Goal: Transaction & Acquisition: Purchase product/service

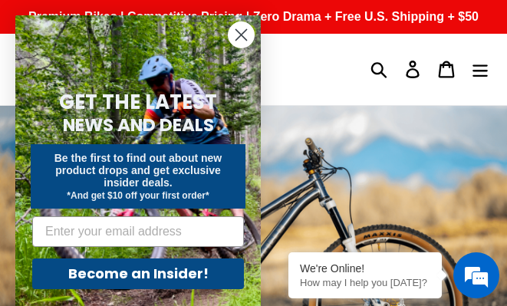
click at [244, 38] on icon "Close dialog" at bounding box center [241, 35] width 11 height 11
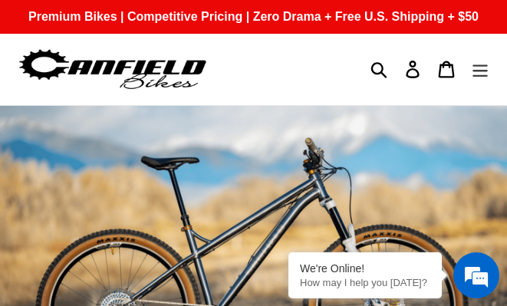
click at [486, 74] on icon "Menu" at bounding box center [480, 70] width 17 height 18
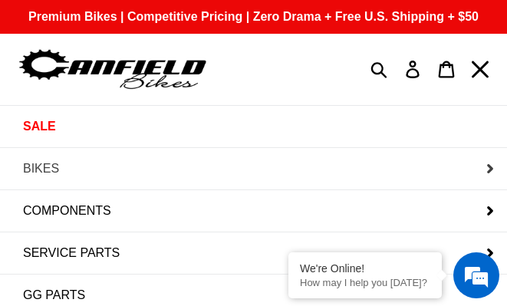
click at [138, 175] on button "BIKES" at bounding box center [253, 168] width 507 height 41
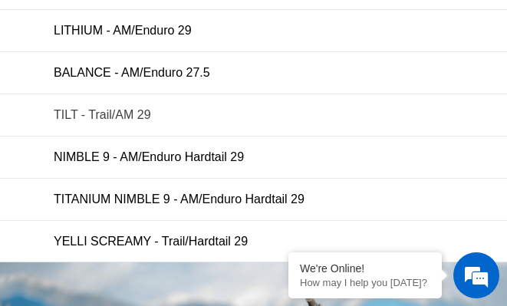
click at [111, 110] on span "TILT - Trail/AM 29" at bounding box center [102, 115] width 97 height 14
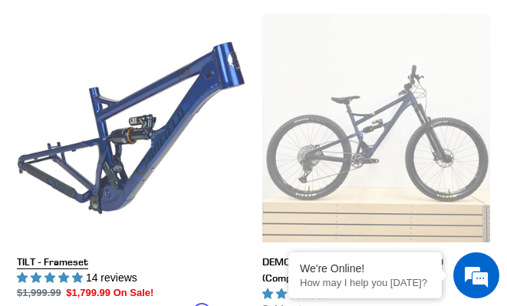
scroll to position [691, 0]
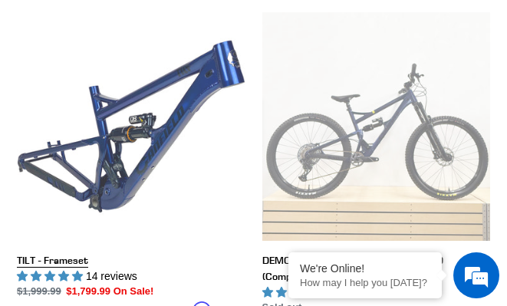
click at [179, 45] on link "TILT - Frameset" at bounding box center [131, 173] width 229 height 323
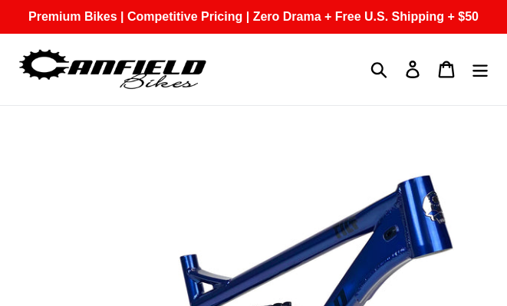
select select "highest-rating"
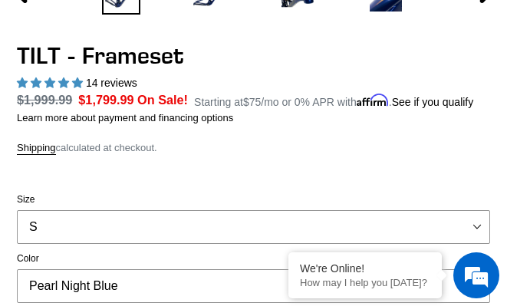
scroll to position [614, 0]
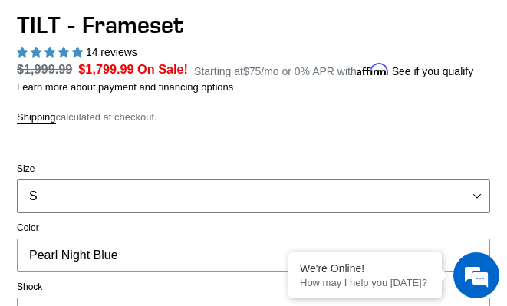
click at [280, 190] on select "S M L XL" at bounding box center [254, 197] width 474 height 34
select select "L"
click at [17, 180] on select "S M L XL" at bounding box center [254, 197] width 474 height 34
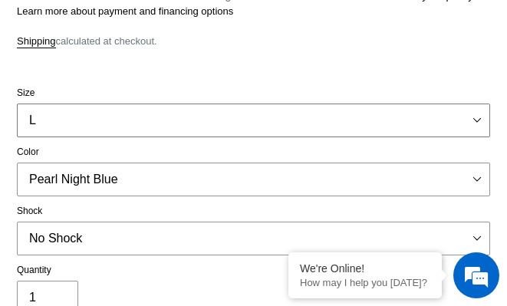
scroll to position [691, 0]
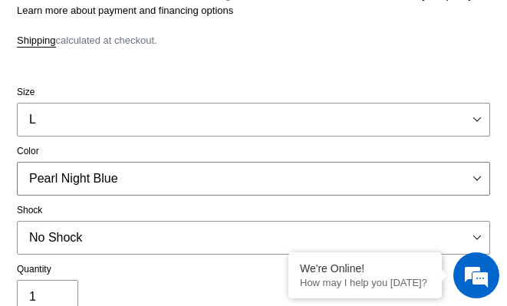
click at [231, 168] on select "Pearl Night Blue Stealth Silver" at bounding box center [254, 179] width 474 height 34
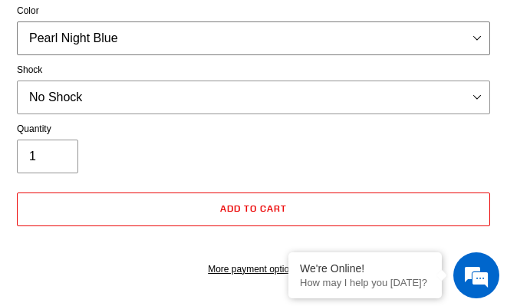
scroll to position [844, 0]
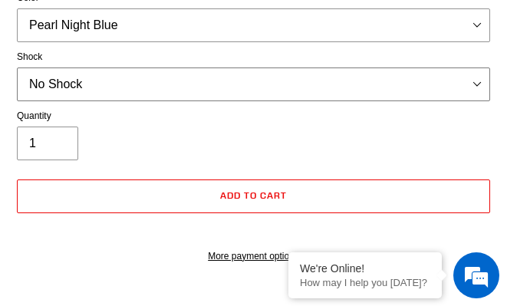
click at [283, 86] on select "No Shock Cane Creek DB Kitsuma Air RockShox Deluxe Ultimate Fox FLOAT X EXT Sto…" at bounding box center [254, 85] width 474 height 34
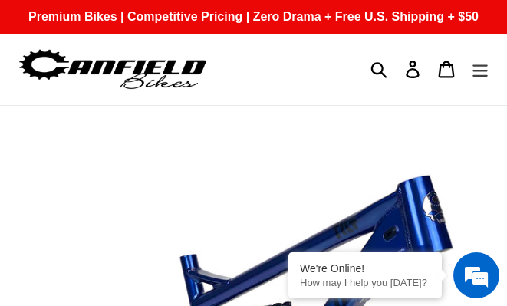
click at [477, 64] on icon "Menu" at bounding box center [480, 70] width 17 height 18
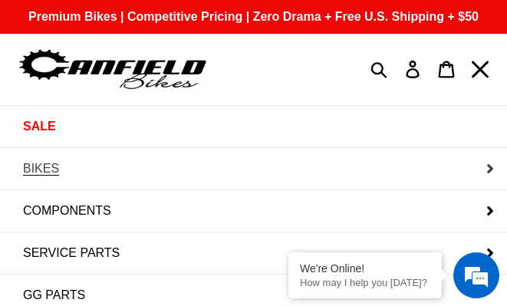
click at [188, 170] on button "BIKES" at bounding box center [253, 168] width 507 height 41
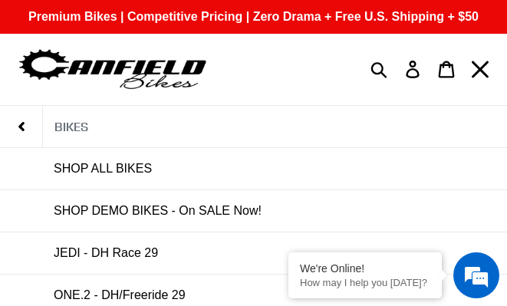
click at [161, 66] on img at bounding box center [113, 69] width 192 height 48
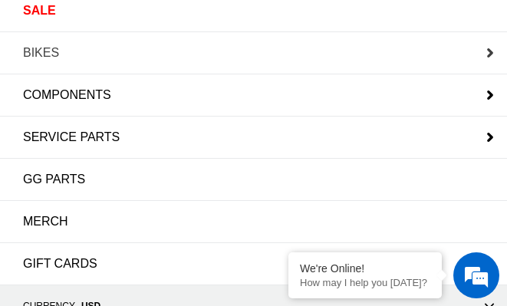
scroll to position [153, 0]
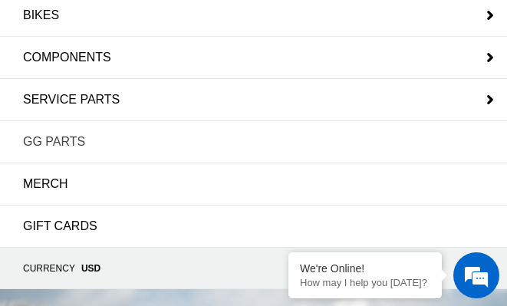
click at [66, 139] on span "GG PARTS" at bounding box center [54, 142] width 62 height 14
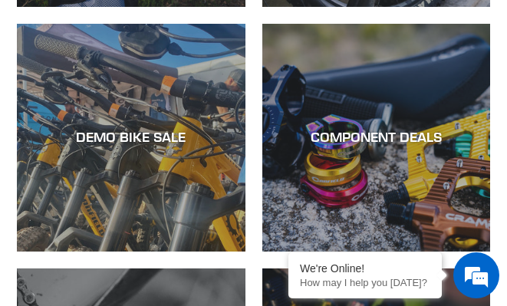
scroll to position [3991, 0]
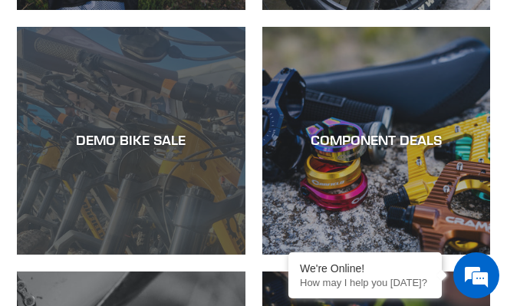
click at [215, 132] on div "DEMO BIKE SALE" at bounding box center [131, 140] width 229 height 17
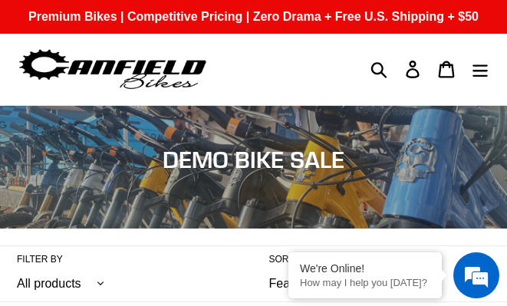
drag, startPoint x: 459, startPoint y: 35, endPoint x: 333, endPoint y: -311, distance: 368.3
click at [485, 72] on icon "Menu" at bounding box center [480, 70] width 17 height 18
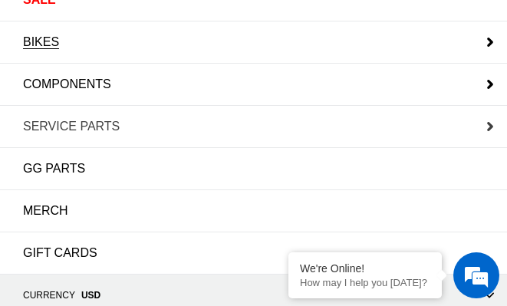
scroll to position [153, 0]
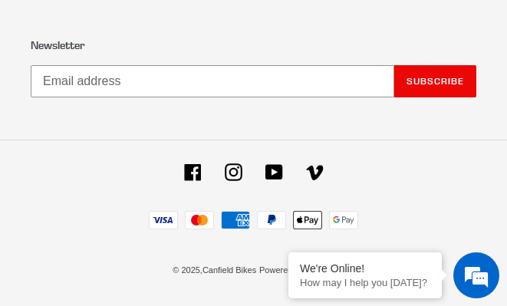
drag, startPoint x: 124, startPoint y: 157, endPoint x: 107, endPoint y: 346, distance: 190.3
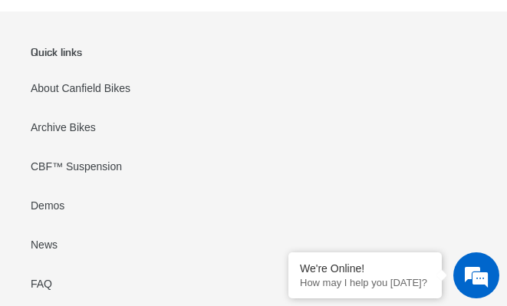
scroll to position [4564, 0]
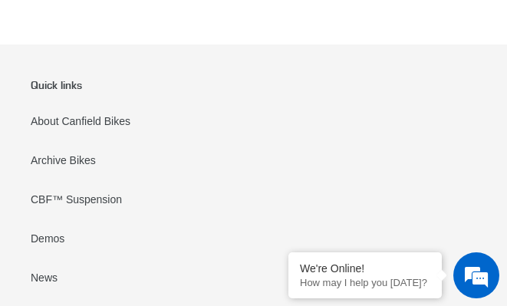
click at [120, 114] on li "About Canfield Bikes" at bounding box center [102, 121] width 142 height 39
click at [117, 115] on link "About Canfield Bikes" at bounding box center [81, 121] width 100 height 13
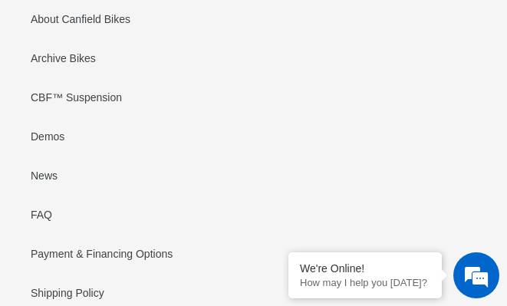
scroll to position [1305, 0]
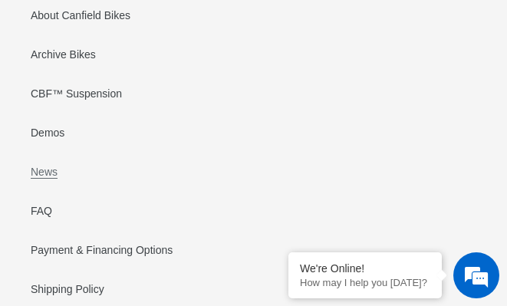
click at [43, 166] on link "News" at bounding box center [44, 172] width 27 height 13
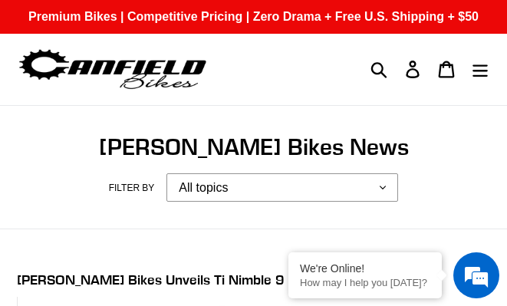
drag, startPoint x: 461, startPoint y: 124, endPoint x: 390, endPoint y: -104, distance: 238.8
click at [481, 75] on icon "Menu" at bounding box center [480, 70] width 15 height 12
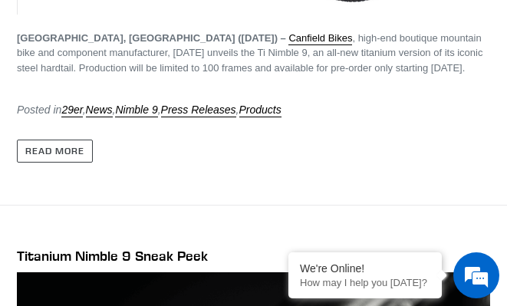
scroll to position [1151, 0]
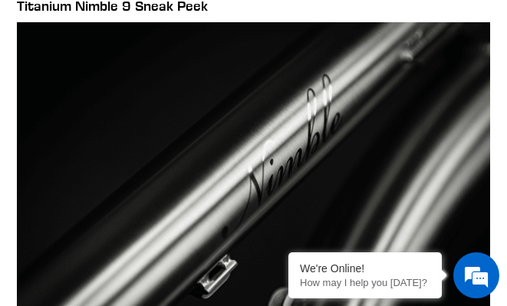
drag, startPoint x: 477, startPoint y: 72, endPoint x: 494, endPoint y: 204, distance: 133.1
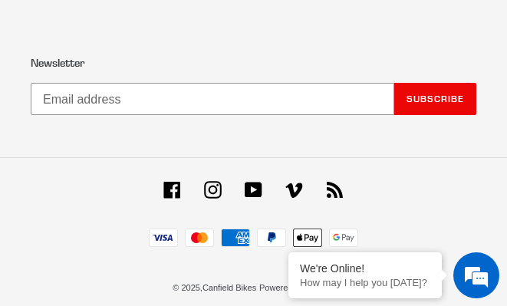
drag, startPoint x: 503, startPoint y: 169, endPoint x: 474, endPoint y: 346, distance: 179.7
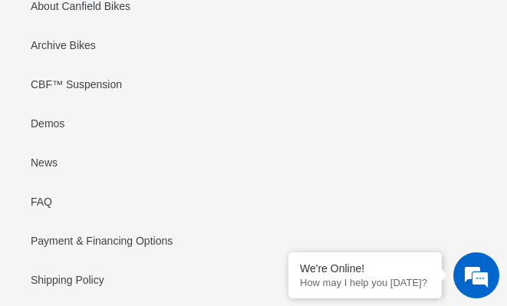
scroll to position [6875, 0]
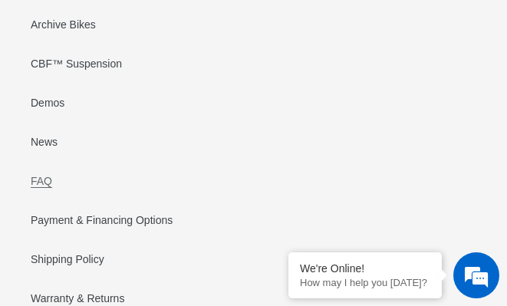
click at [37, 175] on link "FAQ" at bounding box center [41, 181] width 21 height 13
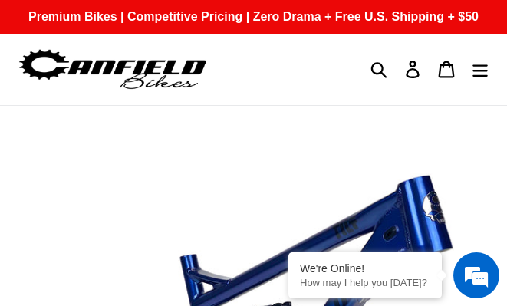
select select "highest-rating"
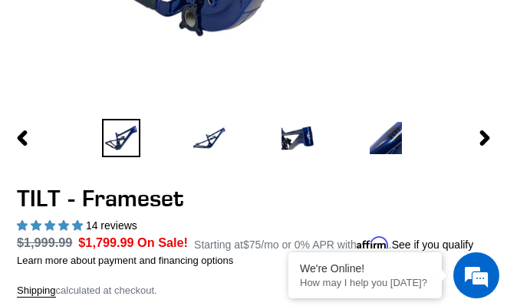
scroll to position [460, 0]
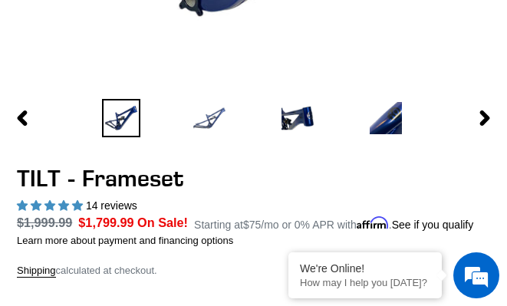
click at [215, 113] on img at bounding box center [209, 118] width 38 height 38
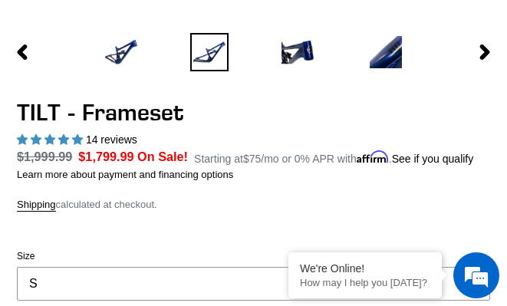
scroll to position [537, 0]
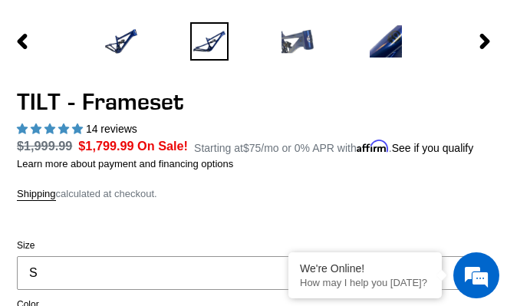
click at [300, 58] on img at bounding box center [298, 41] width 38 height 38
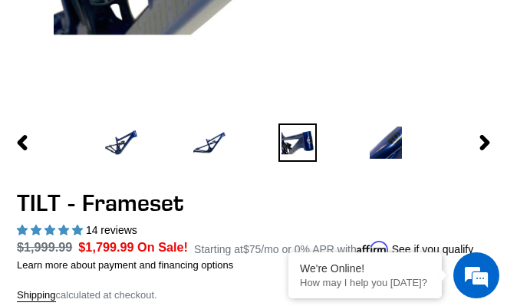
scroll to position [460, 0]
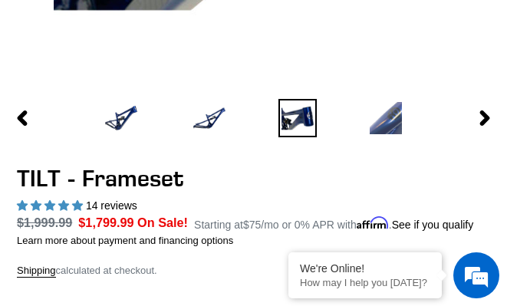
click at [384, 124] on img at bounding box center [386, 118] width 38 height 38
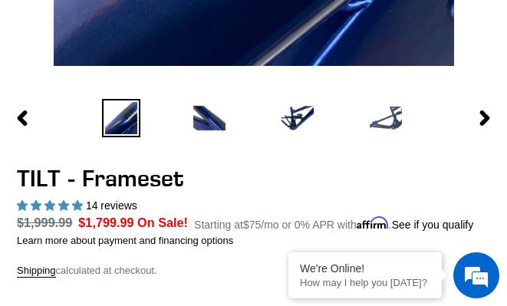
click at [383, 116] on img at bounding box center [386, 118] width 38 height 38
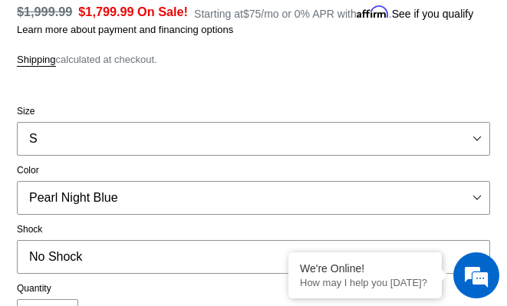
scroll to position [691, 0]
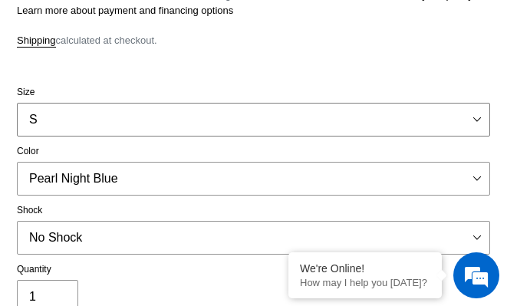
click at [368, 111] on select "S M L XL" at bounding box center [254, 120] width 474 height 34
select select "L"
click at [17, 103] on select "S M L XL" at bounding box center [254, 120] width 474 height 34
click at [312, 181] on select "Pearl Night Blue Stealth Silver" at bounding box center [254, 179] width 474 height 34
select select "Stealth Silver"
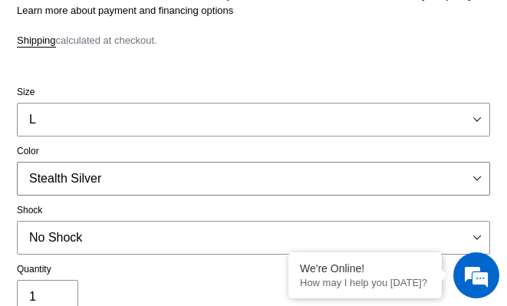
click at [17, 162] on select "Pearl Night Blue Stealth Silver" at bounding box center [254, 179] width 474 height 34
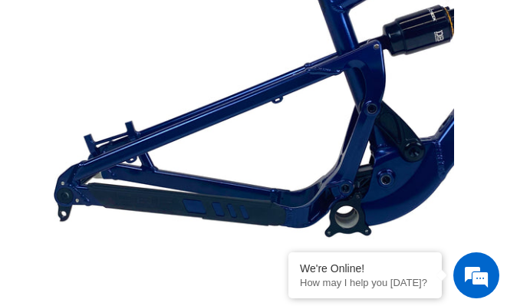
scroll to position [537, 0]
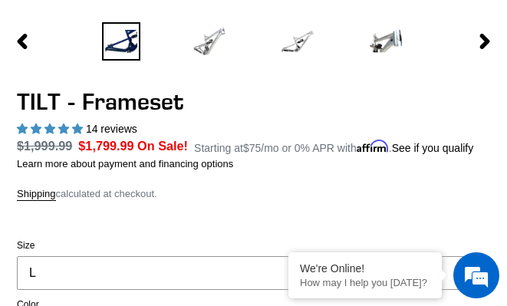
click at [209, 29] on img at bounding box center [209, 41] width 38 height 38
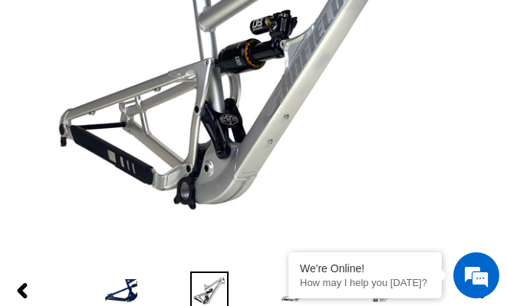
scroll to position [384, 0]
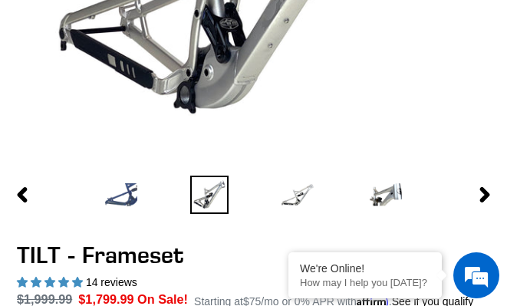
click at [138, 205] on img at bounding box center [121, 195] width 38 height 38
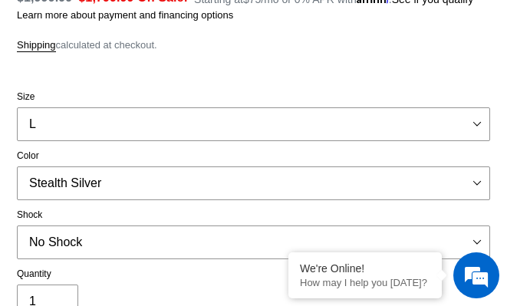
scroll to position [691, 0]
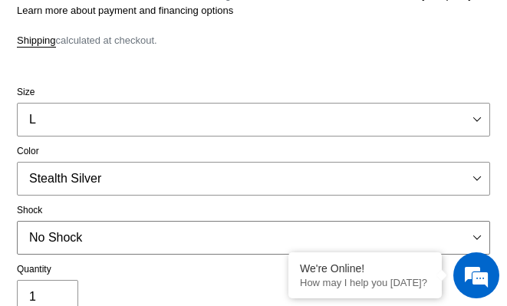
click at [297, 222] on select "No Shock Cane Creek DB Kitsuma Air RockShox Deluxe Ultimate Fox FLOAT X EXT Sto…" at bounding box center [254, 238] width 474 height 34
click at [17, 221] on select "No Shock Cane Creek DB Kitsuma Air RockShox Deluxe Ultimate Fox FLOAT X EXT Sto…" at bounding box center [254, 238] width 474 height 34
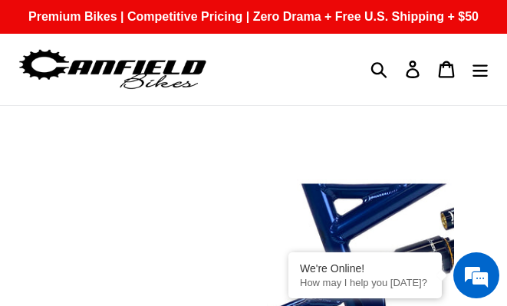
drag, startPoint x: 381, startPoint y: 154, endPoint x: 299, endPoint y: -56, distance: 226.0
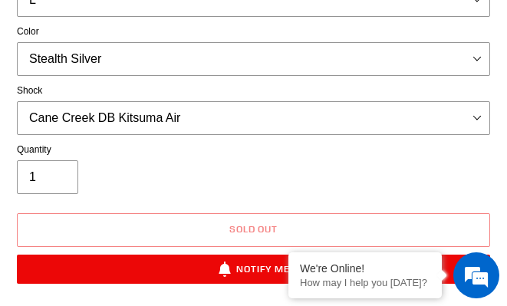
scroll to position [844, 0]
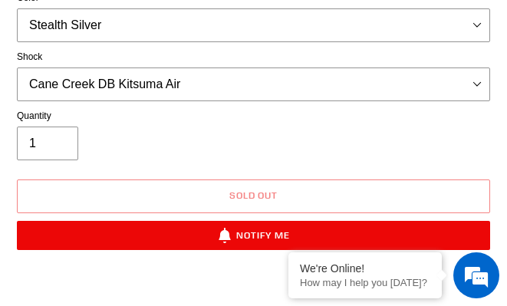
click at [362, 104] on div "Size S M L XL Color Pearl Night Blue Stealth Silver Shock No Shock Cane Creek D…" at bounding box center [254, 20] width 474 height 177
click at [362, 81] on select "No Shock Cane Creek DB Kitsuma Air RockShox Deluxe Ultimate Fox FLOAT X EXT Sto…" at bounding box center [254, 85] width 474 height 34
click at [17, 68] on select "No Shock Cane Creek DB Kitsuma Air RockShox Deluxe Ultimate Fox FLOAT X EXT Sto…" at bounding box center [254, 85] width 474 height 34
click at [316, 71] on select "No Shock Cane Creek DB Kitsuma Air RockShox Deluxe Ultimate Fox FLOAT X EXT Sto…" at bounding box center [254, 85] width 474 height 34
select select "Fox FLOAT X"
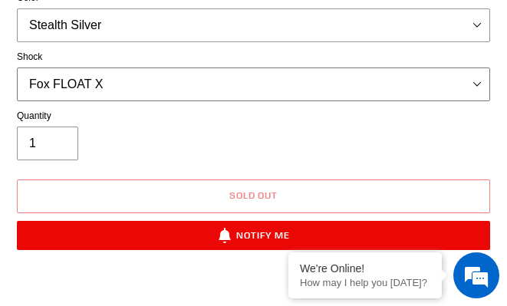
click at [17, 68] on select "No Shock Cane Creek DB Kitsuma Air RockShox Deluxe Ultimate Fox FLOAT X EXT Sto…" at bounding box center [254, 85] width 474 height 34
click at [276, 82] on select "No Shock Cane Creek DB Kitsuma Air RockShox Deluxe Ultimate Fox FLOAT X EXT Sto…" at bounding box center [254, 85] width 474 height 34
click at [276, 41] on div "Size S M L XL Color Pearl Night Blue Stealth Silver Shock No Shock Cane Creek D…" at bounding box center [254, 20] width 474 height 177
click at [276, 27] on select "Pearl Night Blue Stealth Silver" at bounding box center [254, 25] width 474 height 34
select select "Pearl Night Blue"
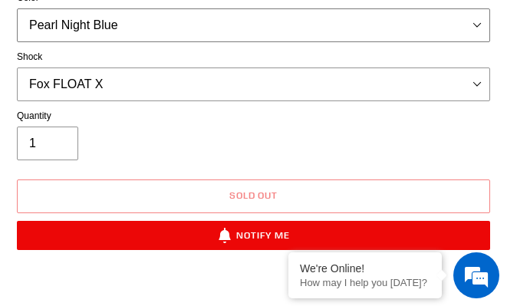
click at [17, 8] on select "Pearl Night Blue Stealth Silver" at bounding box center [254, 25] width 474 height 34
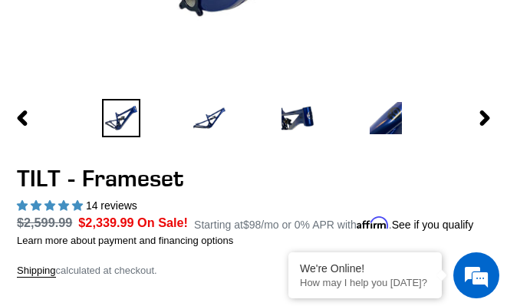
scroll to position [767, 0]
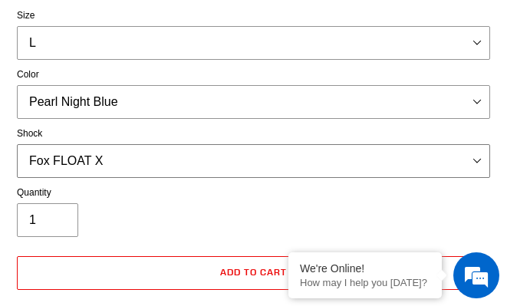
click at [288, 160] on select "No Shock Cane Creek DB Kitsuma Air RockShox Deluxe Ultimate Fox FLOAT X EXT Sto…" at bounding box center [254, 161] width 474 height 34
click at [17, 144] on select "No Shock Cane Creek DB Kitsuma Air RockShox Deluxe Ultimate Fox FLOAT X EXT Sto…" at bounding box center [254, 161] width 474 height 34
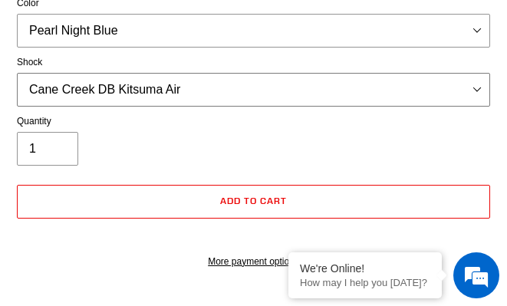
scroll to position [844, 0]
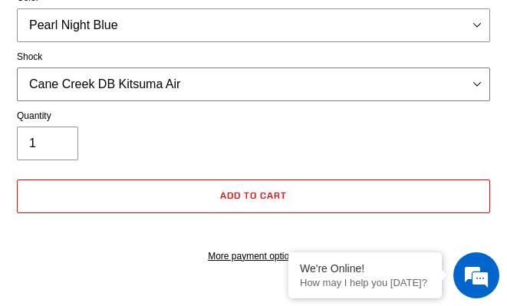
click at [282, 84] on select "No Shock Cane Creek DB Kitsuma Air RockShox Deluxe Ultimate Fox FLOAT X EXT Sto…" at bounding box center [254, 85] width 474 height 34
click at [17, 68] on select "No Shock Cane Creek DB Kitsuma Air RockShox Deluxe Ultimate Fox FLOAT X EXT Sto…" at bounding box center [254, 85] width 474 height 34
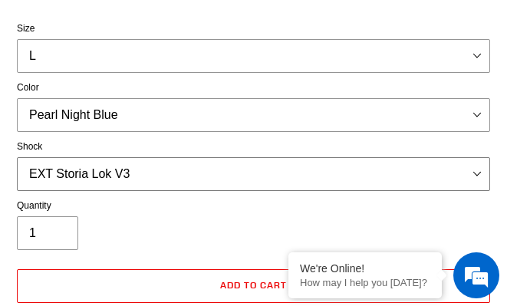
scroll to position [844, 0]
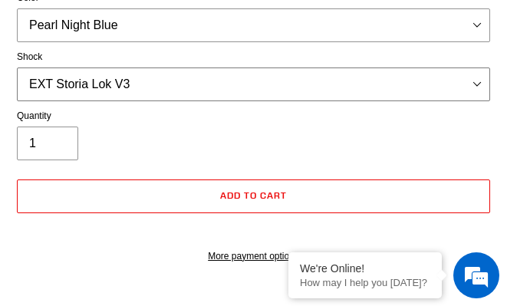
click at [274, 81] on select "No Shock Cane Creek DB Kitsuma Air RockShox Deluxe Ultimate Fox FLOAT X EXT Sto…" at bounding box center [254, 85] width 474 height 34
select select "No Shock"
click at [17, 68] on select "No Shock Cane Creek DB Kitsuma Air RockShox Deluxe Ultimate Fox FLOAT X EXT Sto…" at bounding box center [254, 85] width 474 height 34
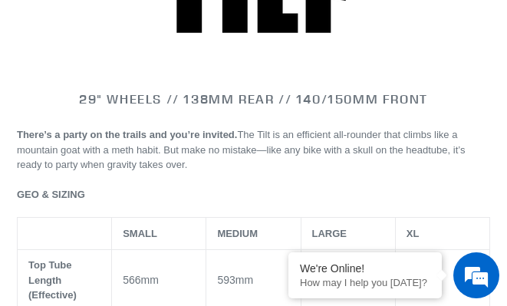
scroll to position [1305, 0]
